Goal: Transaction & Acquisition: Purchase product/service

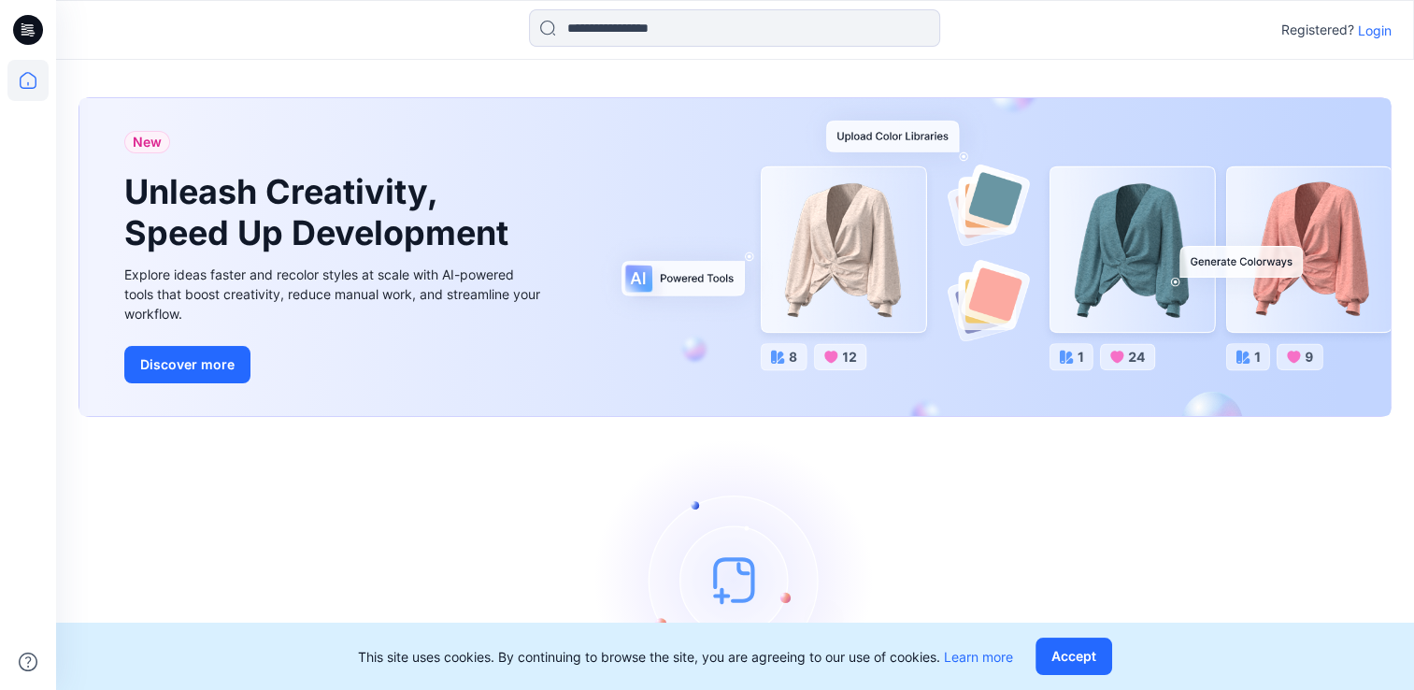
click at [1373, 32] on p "Login" at bounding box center [1375, 31] width 34 height 20
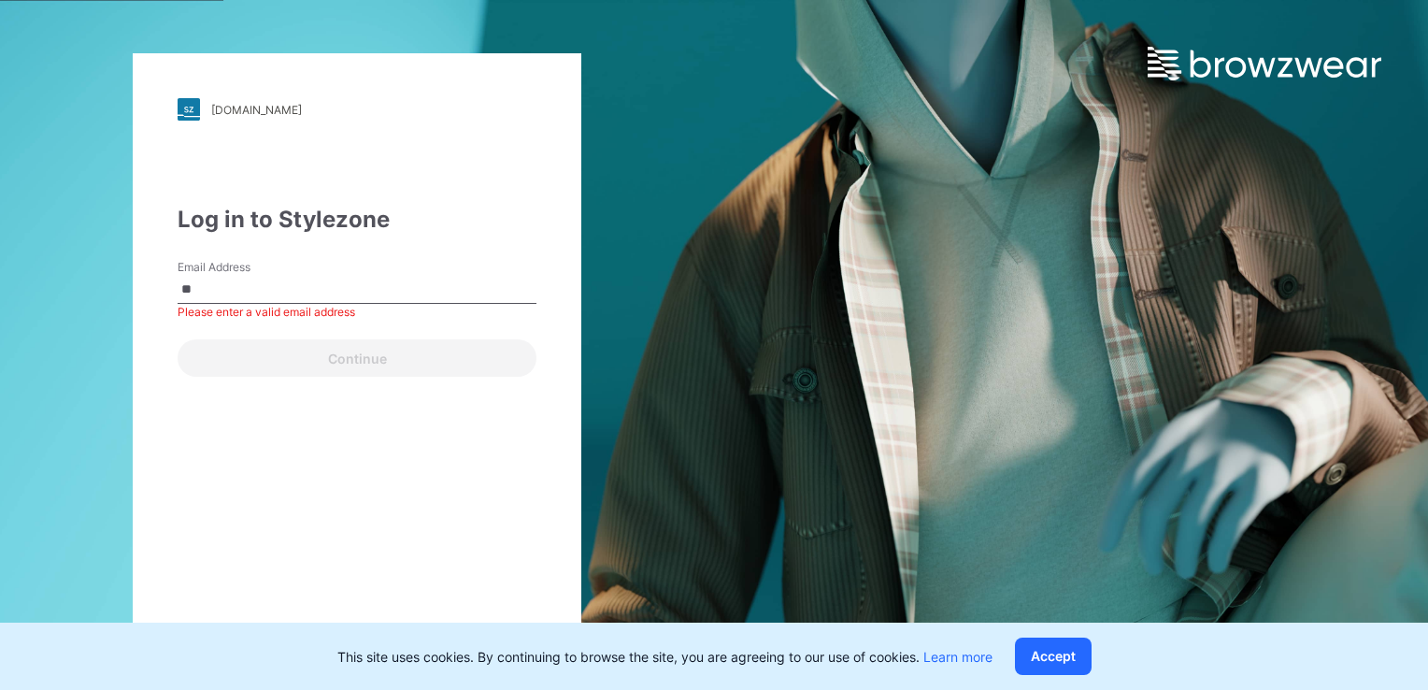
type input "**********"
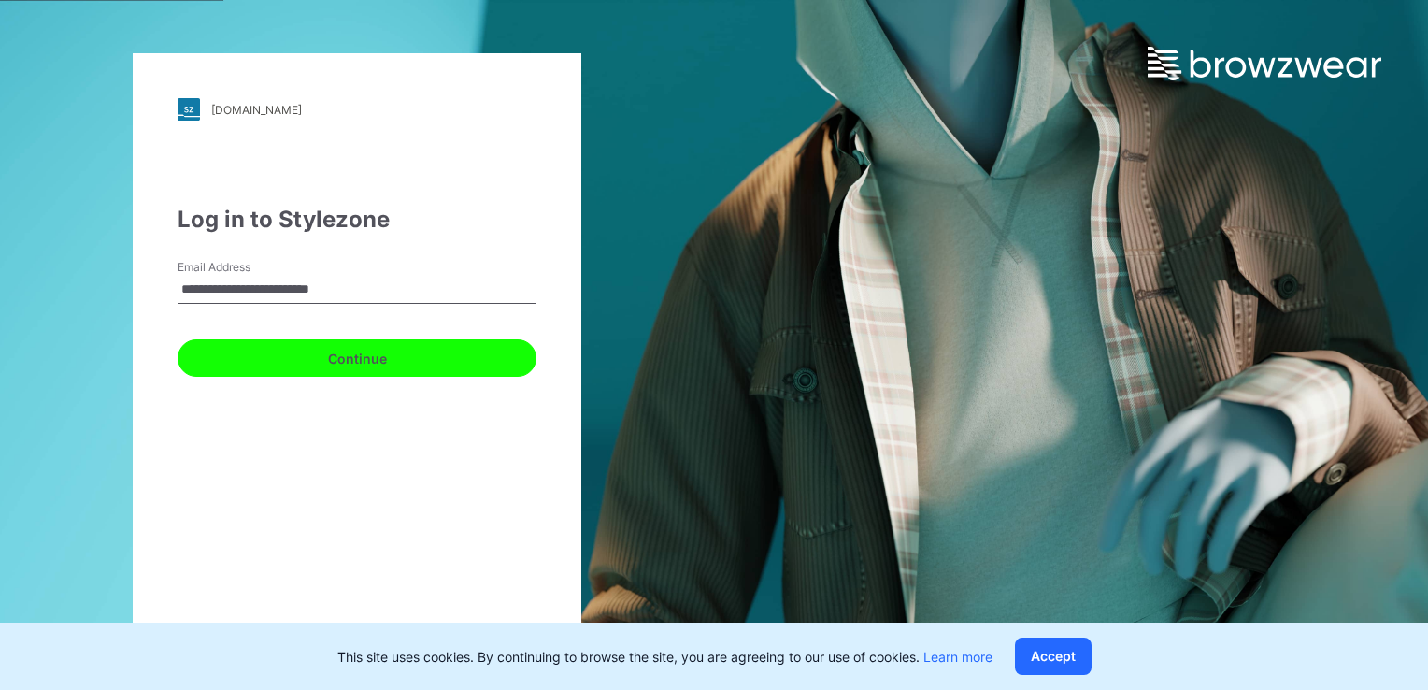
click at [386, 358] on button "Continue" at bounding box center [357, 357] width 359 height 37
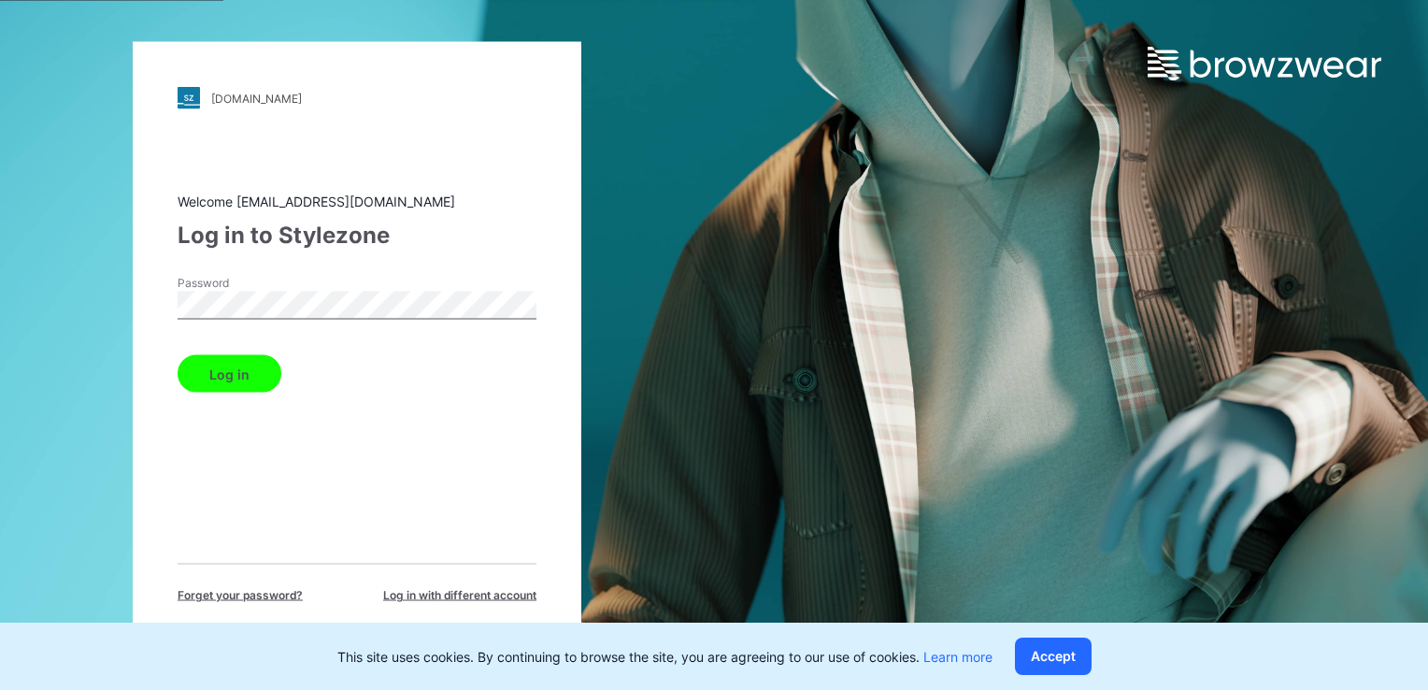
click at [268, 371] on button "Log in" at bounding box center [230, 373] width 104 height 37
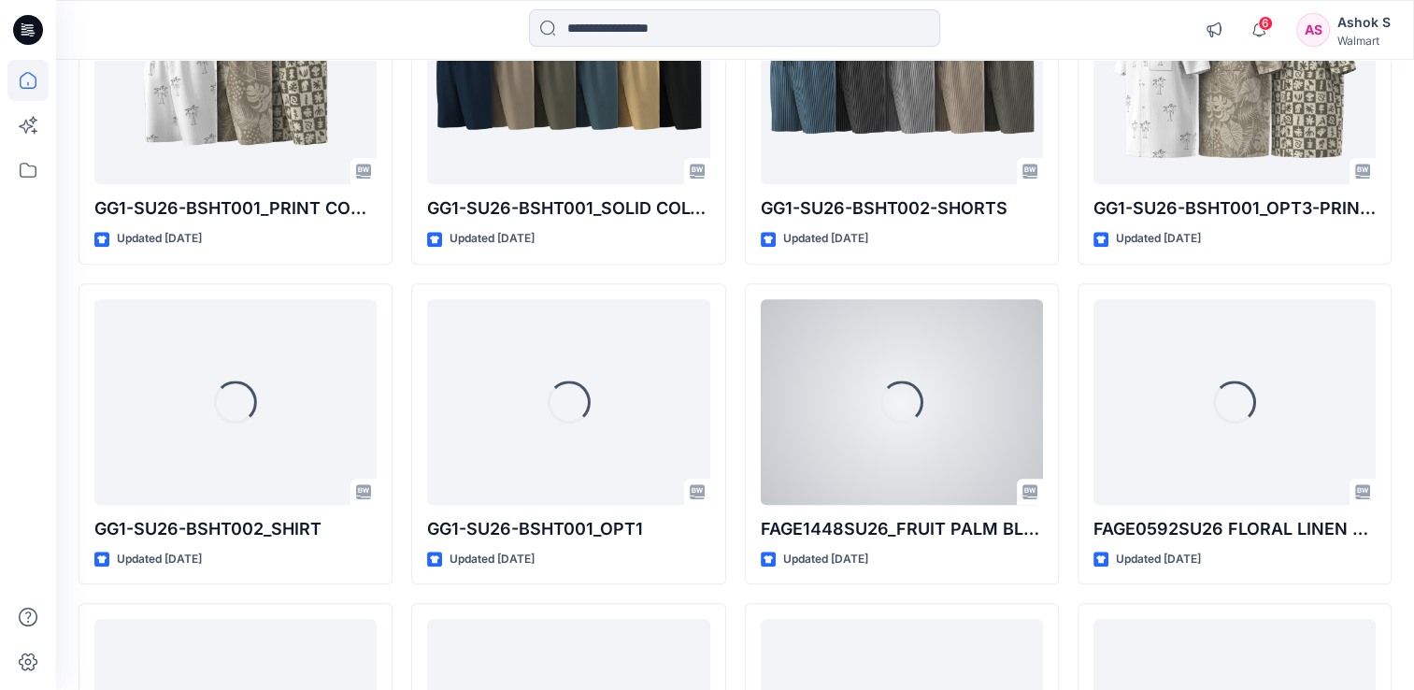
scroll to position [1935, 0]
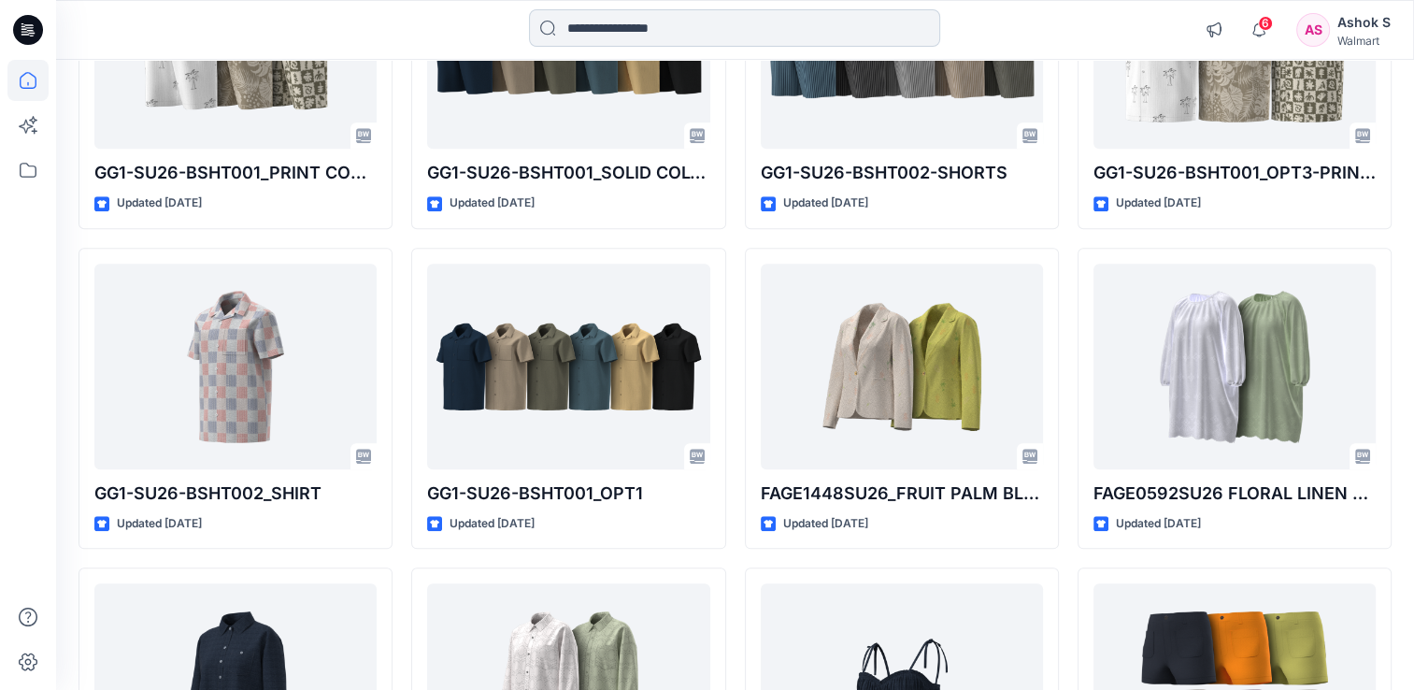
click at [635, 16] on input at bounding box center [734, 27] width 411 height 37
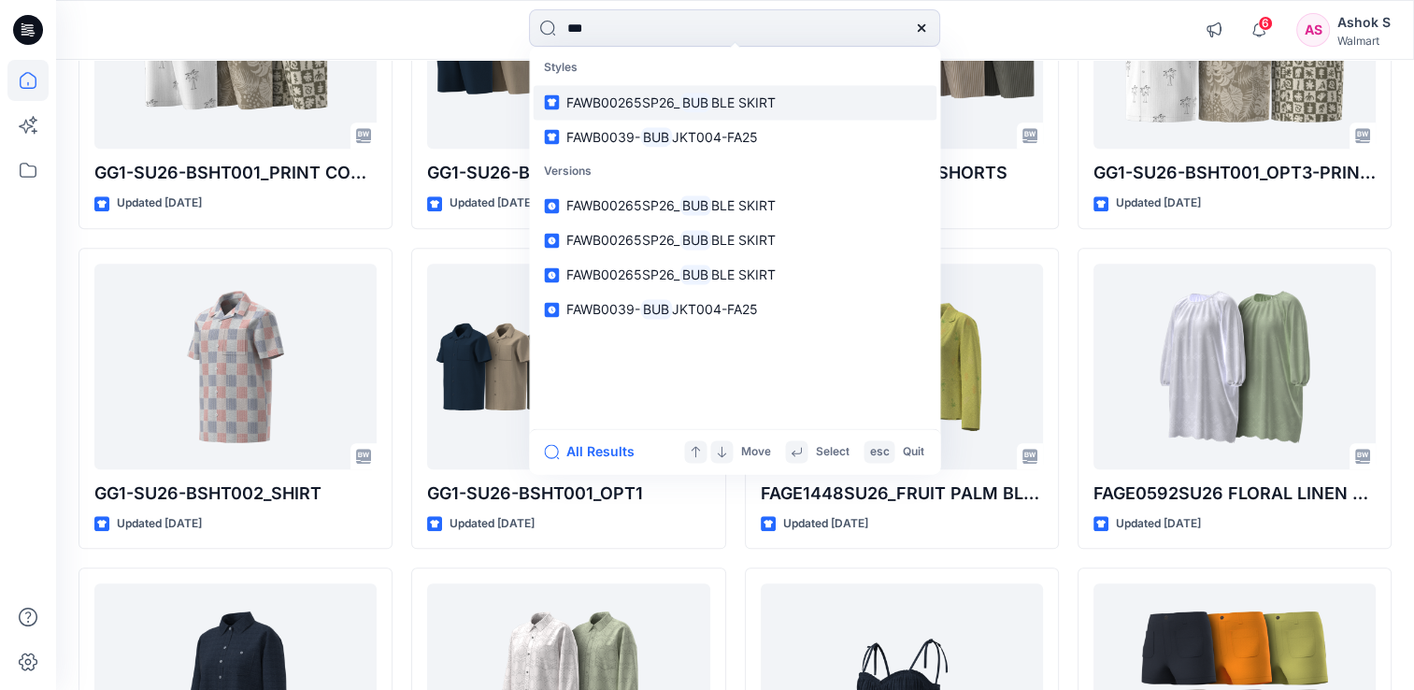
type input "***"
click at [661, 109] on span "FAWB00265SP26_" at bounding box center [622, 102] width 113 height 16
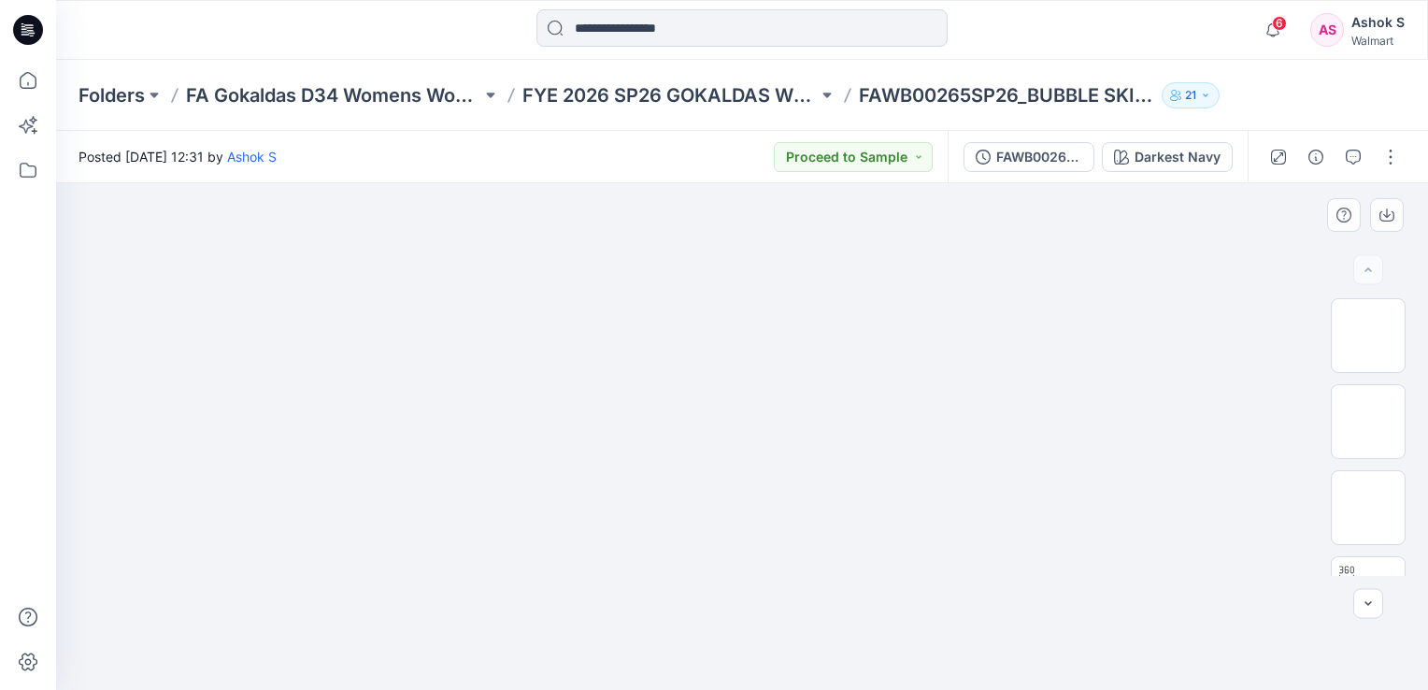
click at [568, 183] on img at bounding box center [742, 183] width 845 height 0
click at [1368, 421] on img at bounding box center [1368, 421] width 0 height 0
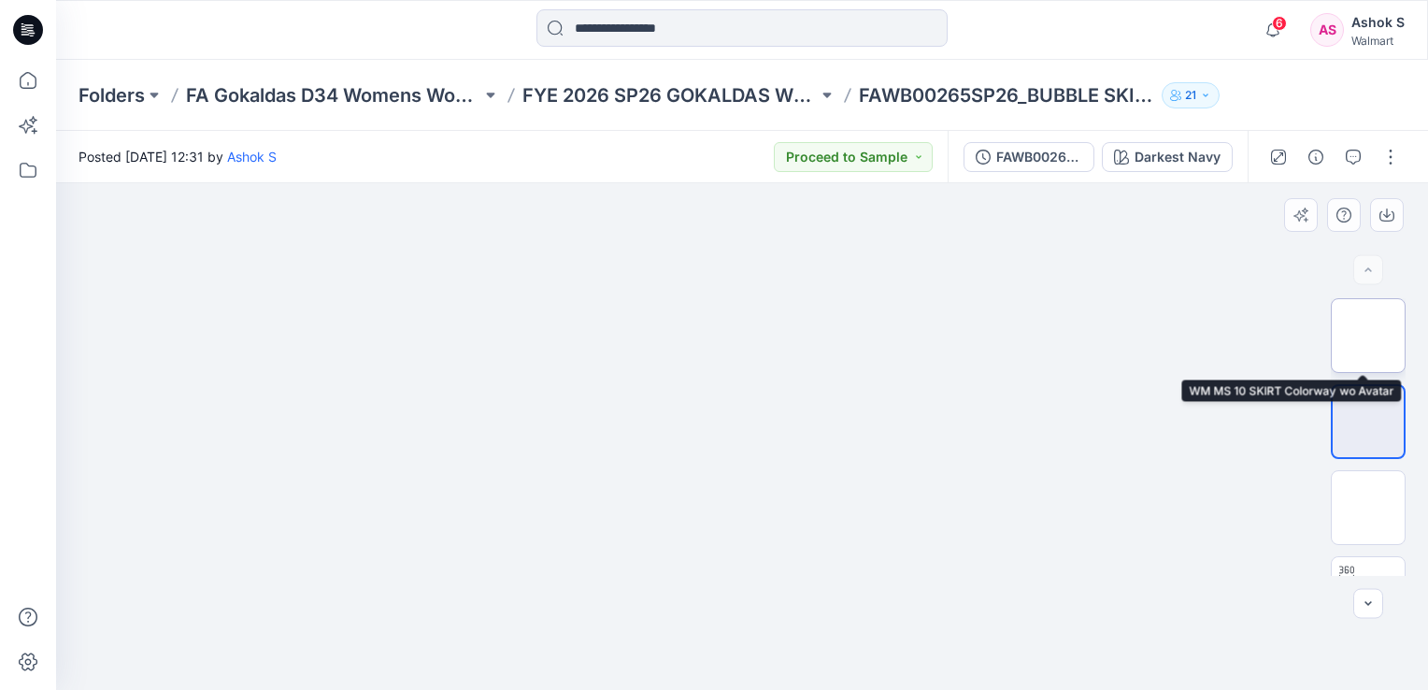
click at [1368, 335] on img at bounding box center [1368, 335] width 0 height 0
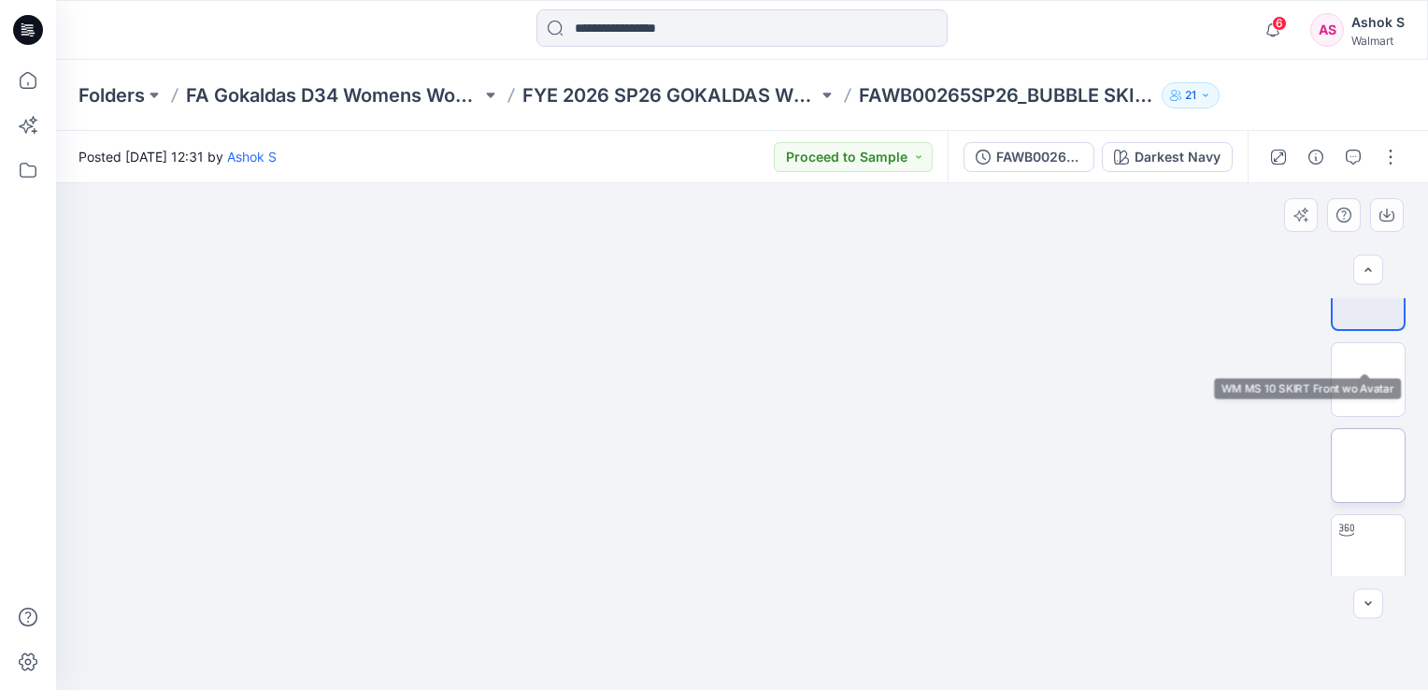
scroll to position [93, 0]
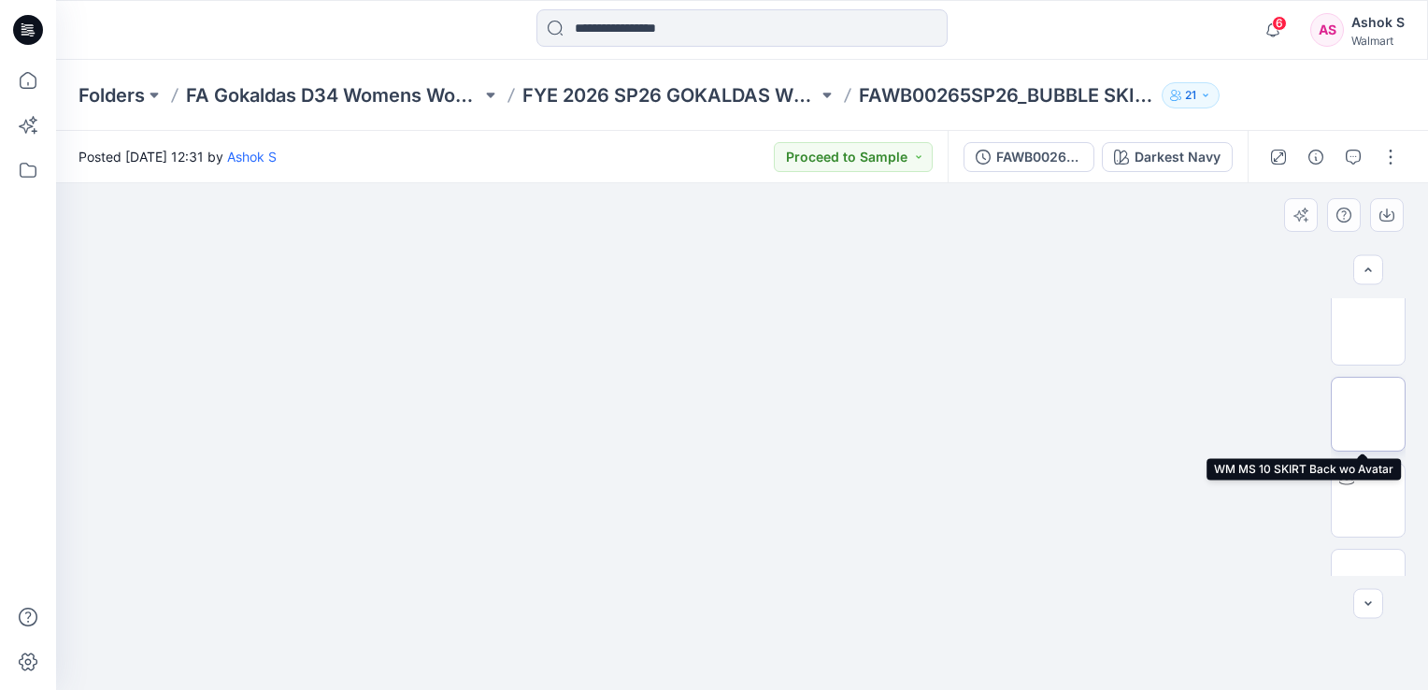
click at [1368, 414] on img at bounding box center [1368, 414] width 0 height 0
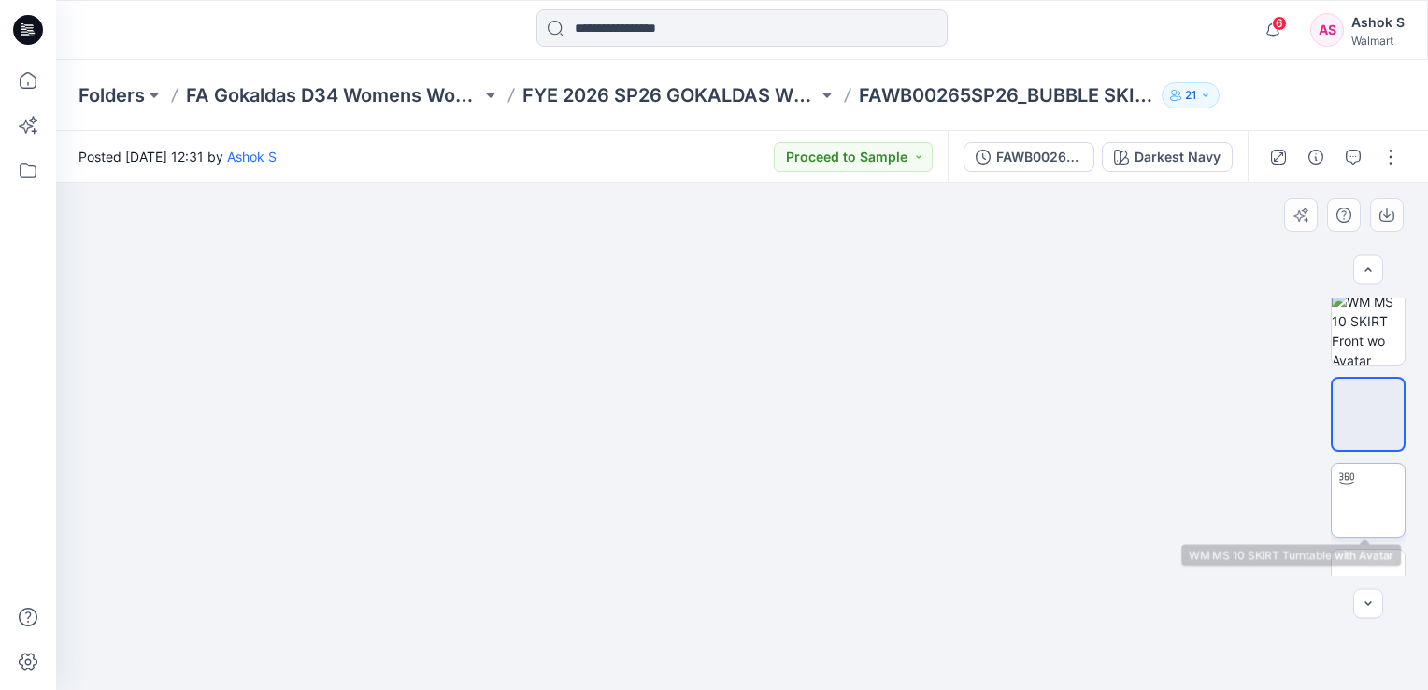
click at [1368, 500] on img at bounding box center [1368, 500] width 0 height 0
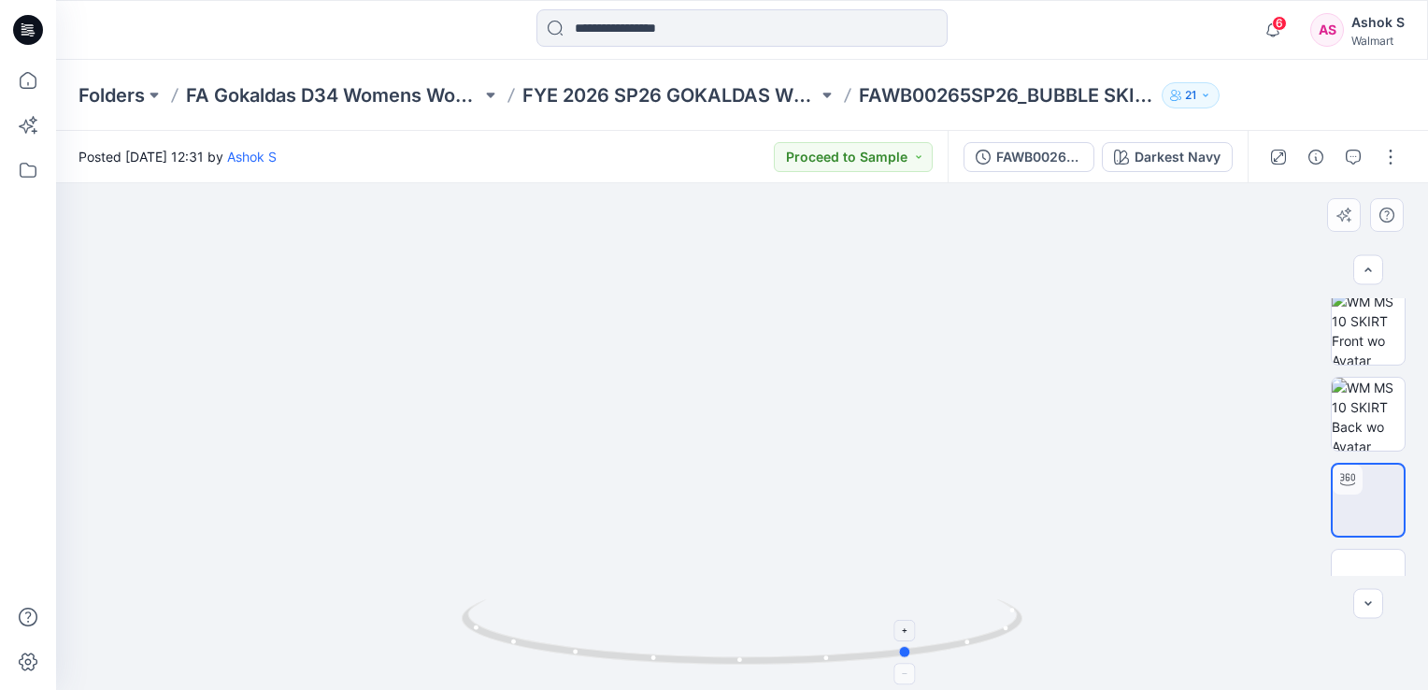
drag, startPoint x: 747, startPoint y: 666, endPoint x: 916, endPoint y: 664, distance: 169.1
click at [916, 664] on icon at bounding box center [744, 634] width 565 height 70
drag, startPoint x: 907, startPoint y: 657, endPoint x: 1028, endPoint y: 637, distance: 122.1
click at [1028, 637] on div at bounding box center [742, 436] width 1372 height 506
